Goal: Task Accomplishment & Management: Manage account settings

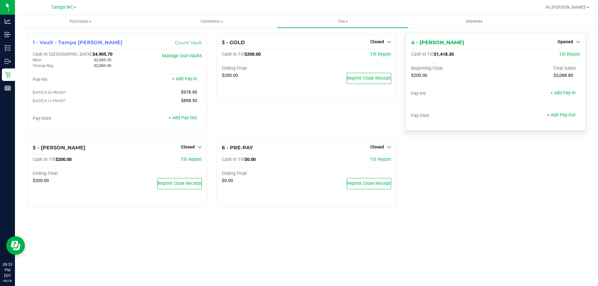
click at [563, 45] on div "Opened" at bounding box center [569, 41] width 23 height 7
click at [565, 43] on span "Opened" at bounding box center [566, 41] width 16 height 5
click at [562, 55] on link "Close Till" at bounding box center [566, 54] width 17 height 5
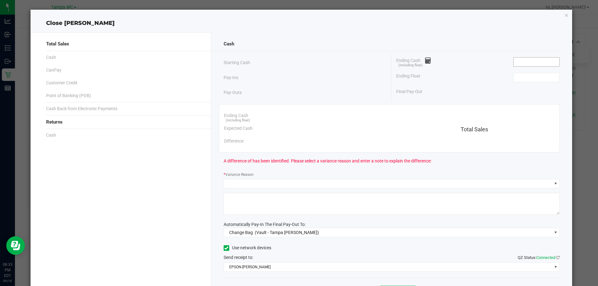
click at [528, 61] on input at bounding box center [537, 62] width 46 height 9
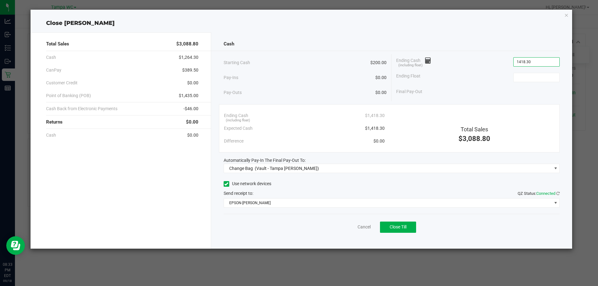
type input "$1,418.30"
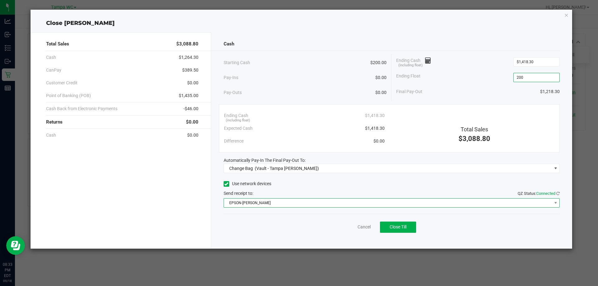
type input "$200.00"
click at [263, 206] on span "EPSON-[PERSON_NAME]" at bounding box center [388, 203] width 328 height 9
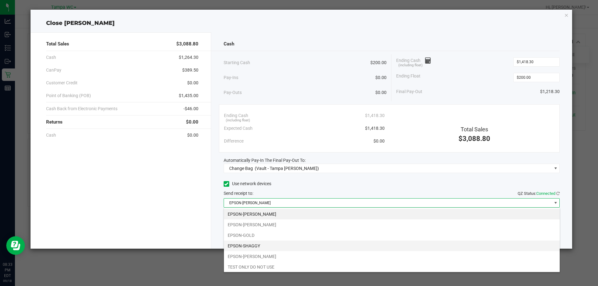
scroll to position [9, 336]
click at [263, 247] on li "EPSON-SHAGGY" at bounding box center [392, 246] width 336 height 11
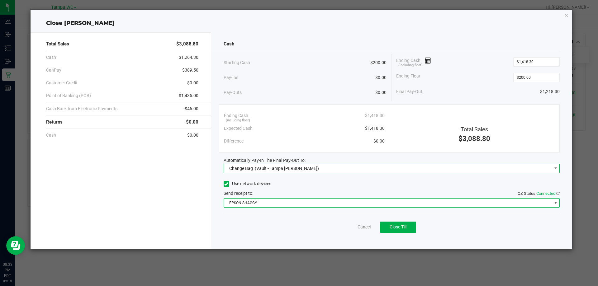
click at [264, 172] on div "Change Bag (Vault - Tampa [PERSON_NAME])" at bounding box center [273, 168] width 93 height 11
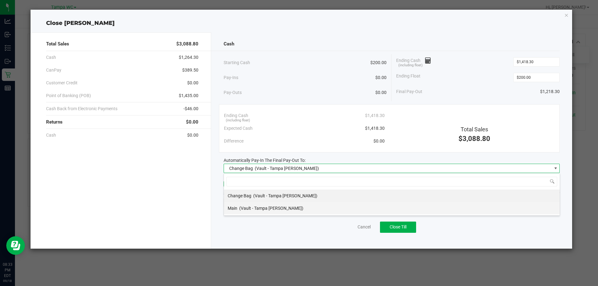
click at [256, 206] on span "(Vault - Tampa [PERSON_NAME])" at bounding box center [271, 208] width 64 height 5
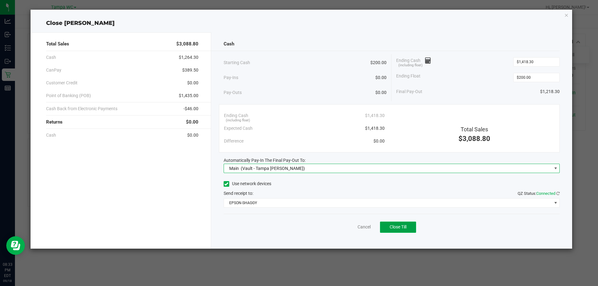
click at [402, 227] on span "Close Till" at bounding box center [398, 227] width 17 height 5
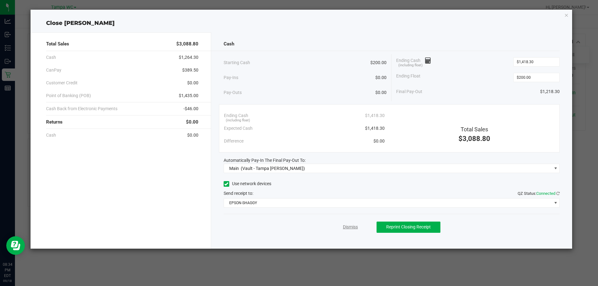
click at [353, 227] on link "Dismiss" at bounding box center [350, 227] width 15 height 7
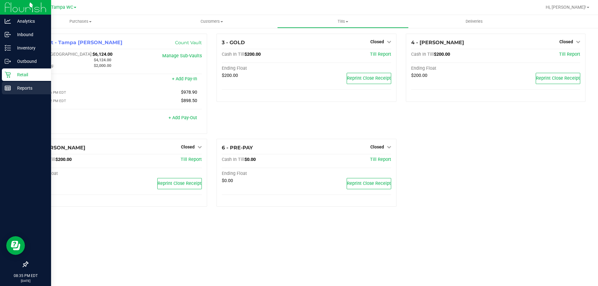
click at [10, 87] on icon at bounding box center [8, 88] width 6 height 6
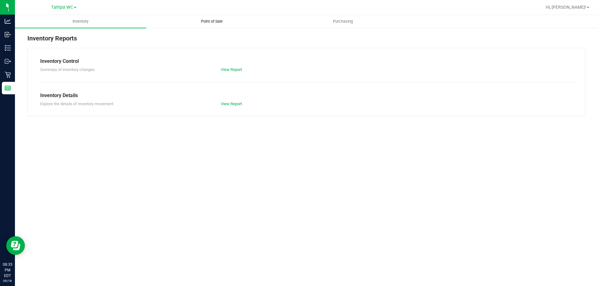
click at [220, 24] on span "Point of Sale" at bounding box center [212, 22] width 39 height 6
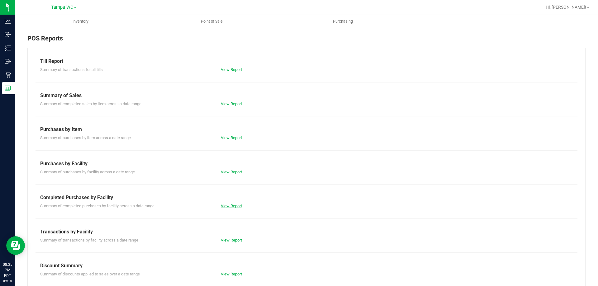
click at [228, 204] on link "View Report" at bounding box center [231, 206] width 21 height 5
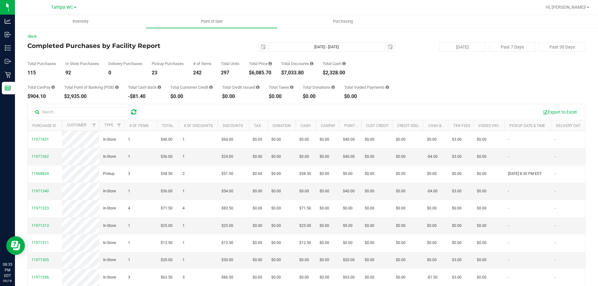
drag, startPoint x: 273, startPoint y: 73, endPoint x: 254, endPoint y: 74, distance: 19.0
click at [254, 74] on div "$6,085.70" at bounding box center [260, 72] width 23 height 5
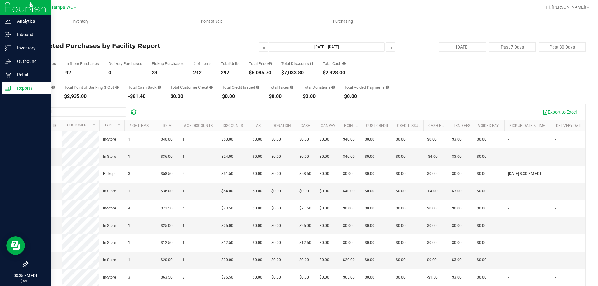
click at [8, 84] on div "Reports" at bounding box center [26, 88] width 49 height 12
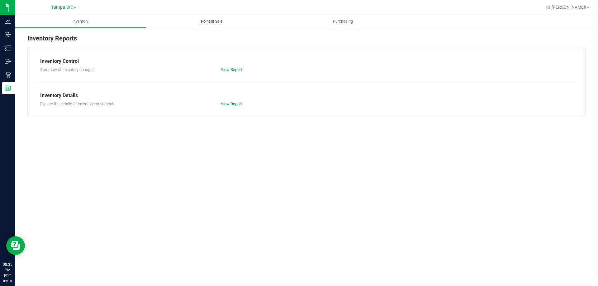
click at [192, 19] on uib-tab-heading "Point of Sale" at bounding box center [211, 21] width 131 height 13
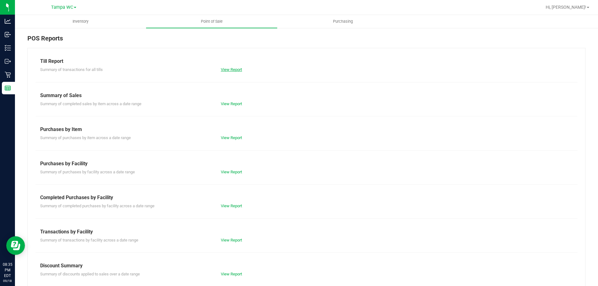
click at [236, 70] on link "View Report" at bounding box center [231, 69] width 21 height 5
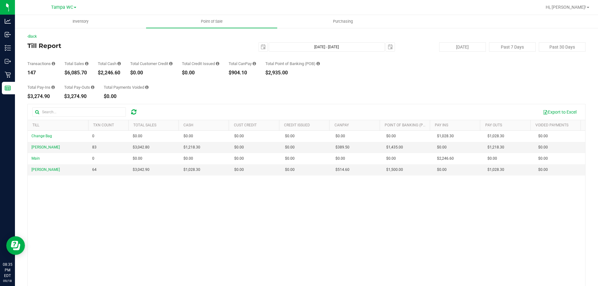
click at [113, 74] on div "$2,246.60" at bounding box center [109, 72] width 23 height 5
copy div "2,246.60"
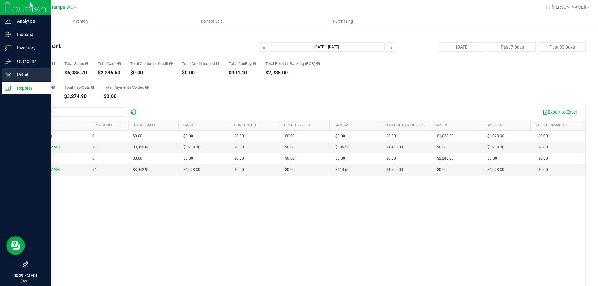
click at [22, 76] on p "Retail" at bounding box center [29, 74] width 37 height 7
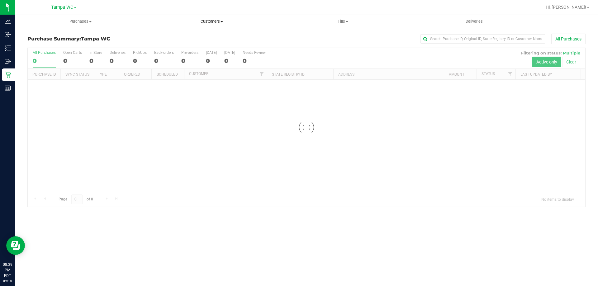
click at [237, 22] on span "Customers" at bounding box center [211, 22] width 131 height 6
click at [357, 21] on span "Tills" at bounding box center [343, 22] width 131 height 6
click at [318, 35] on span "Manage tills" at bounding box center [298, 37] width 42 height 5
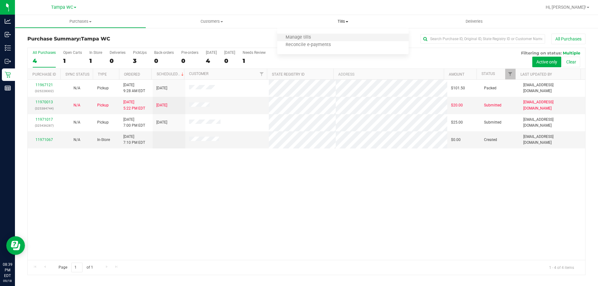
click at [319, 38] on li "Manage tills" at bounding box center [342, 37] width 131 height 7
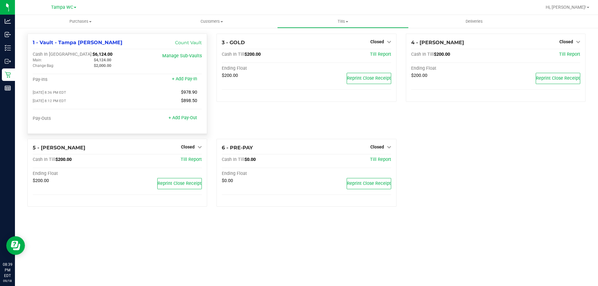
drag, startPoint x: 112, startPoint y: 60, endPoint x: 96, endPoint y: 60, distance: 16.2
click at [96, 60] on div "$4,124.00" at bounding box center [119, 60] width 61 height 6
copy span "4,124.00"
click at [177, 186] on span "Reprint Close Receipt" at bounding box center [180, 183] width 44 height 5
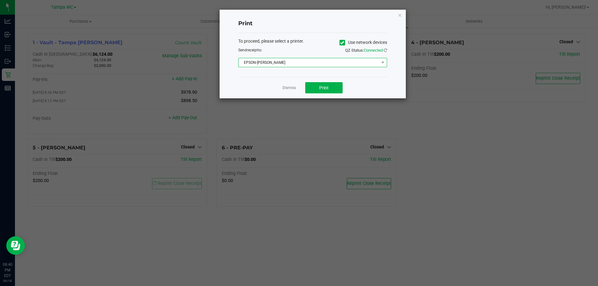
click at [289, 64] on span "EPSON-[PERSON_NAME]" at bounding box center [309, 62] width 141 height 9
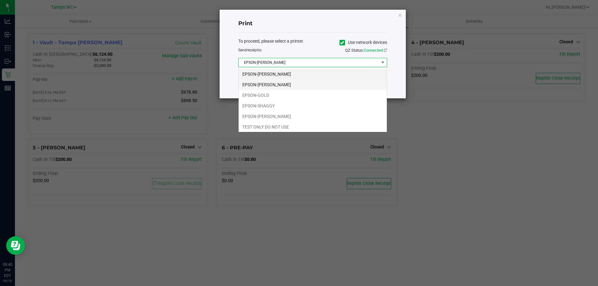
scroll to position [9, 149]
click at [275, 103] on li "EPSON-SHAGGY" at bounding box center [313, 106] width 148 height 11
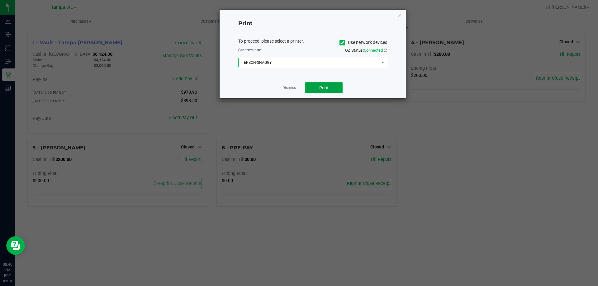
click at [313, 89] on button "Print" at bounding box center [323, 87] width 37 height 11
click at [289, 86] on link "Dismiss" at bounding box center [289, 87] width 13 height 5
